Goal: Find specific page/section: Find specific page/section

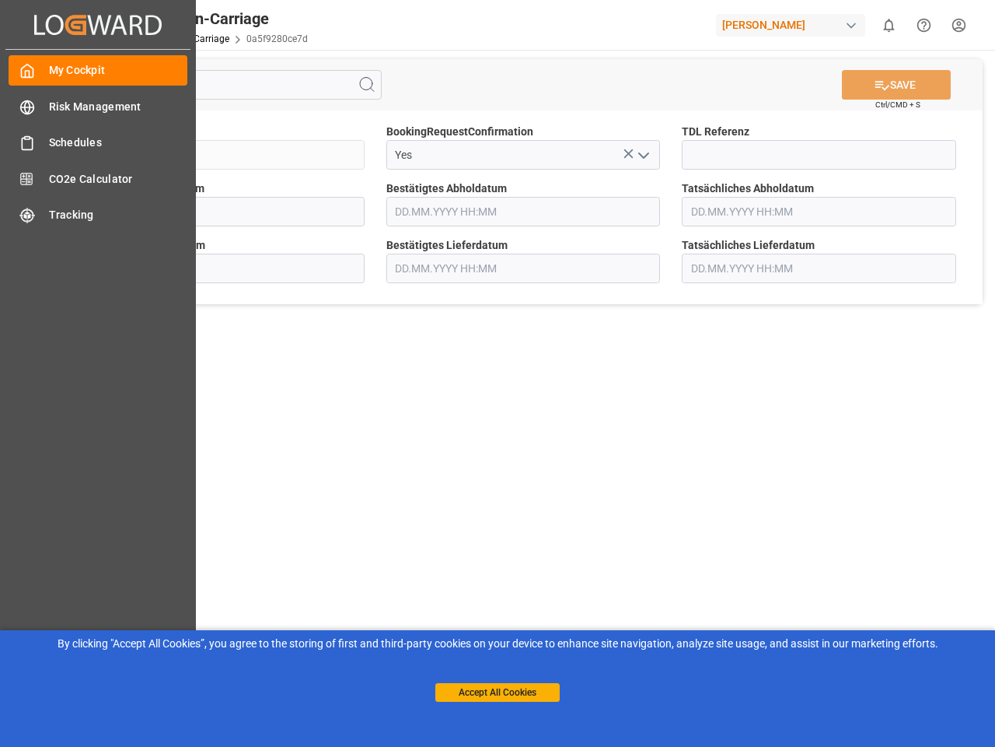
click at [498, 373] on main "SAVE Ctrl/CMD + S Sendung QKA25-010406 BookingRequestConfirmation Yes TDL Refer…" at bounding box center [523, 394] width 938 height 688
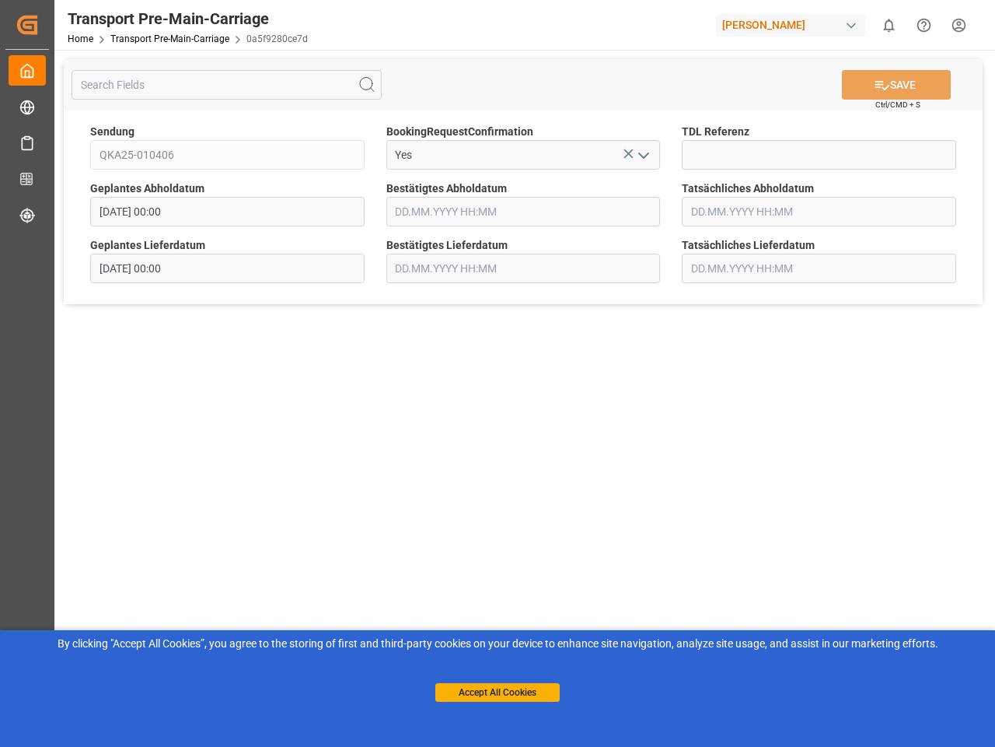
click at [39, 24] on icon "Created by potrace 1.15, written by [PERSON_NAME] [DATE]-[DATE]" at bounding box center [27, 24] width 23 height 25
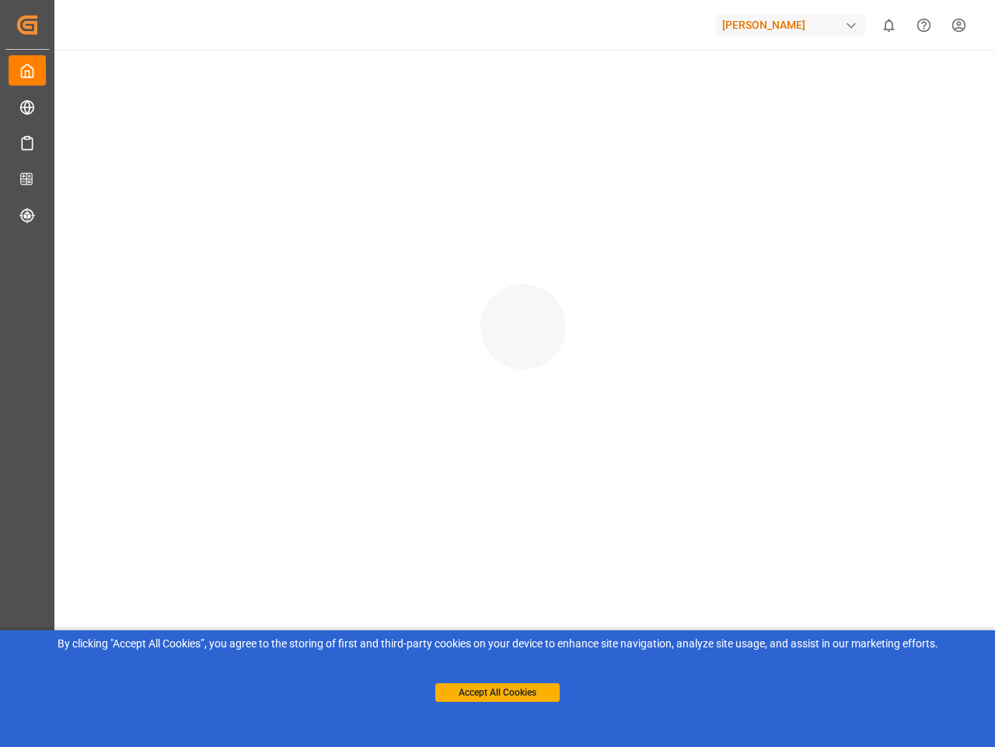
click at [794, 25] on div "[PERSON_NAME]" at bounding box center [790, 25] width 149 height 23
click at [889, 25] on html "Created by potrace 1.15, written by [PERSON_NAME] [DATE]-[DATE] Created by potr…" at bounding box center [497, 373] width 995 height 747
